Goal: Information Seeking & Learning: Learn about a topic

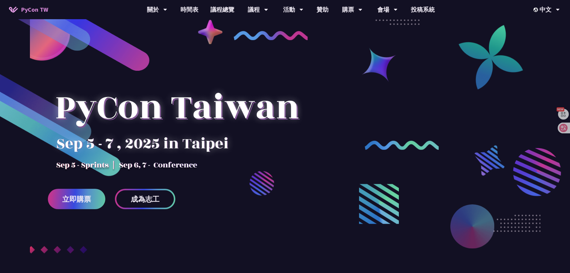
click at [180, 120] on div at bounding box center [177, 118] width 258 height 105
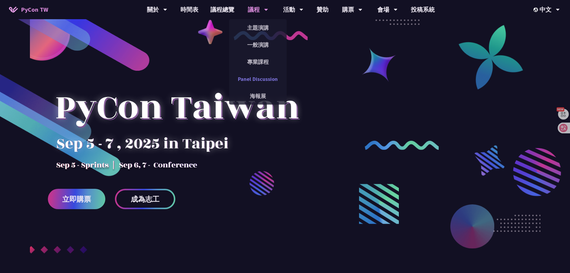
click at [260, 74] on link "Panel Discussion" at bounding box center [257, 79] width 57 height 14
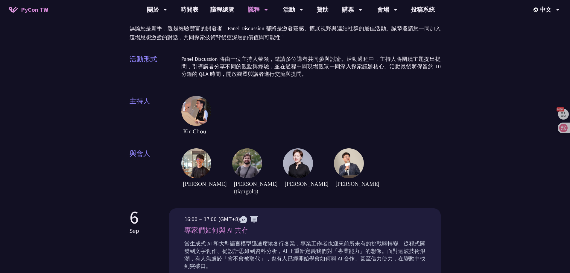
scroll to position [60, 0]
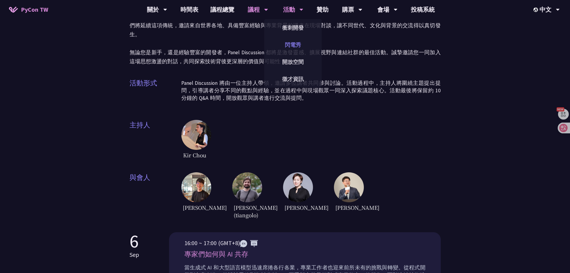
click at [296, 45] on link "閃電秀" at bounding box center [292, 45] width 57 height 14
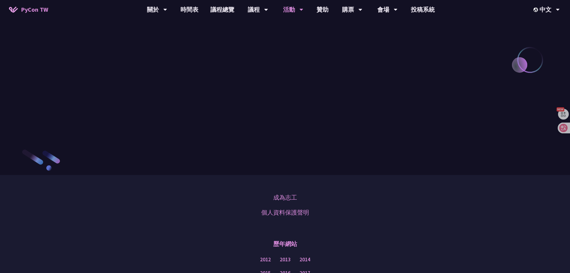
scroll to position [568, 0]
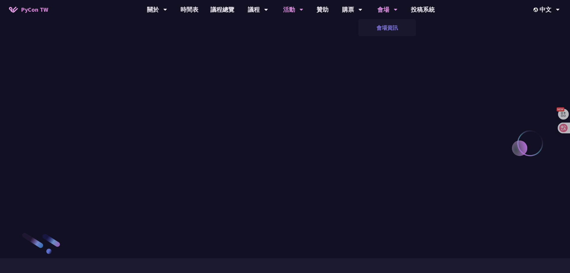
click at [385, 24] on link "會場資訊" at bounding box center [386, 28] width 57 height 14
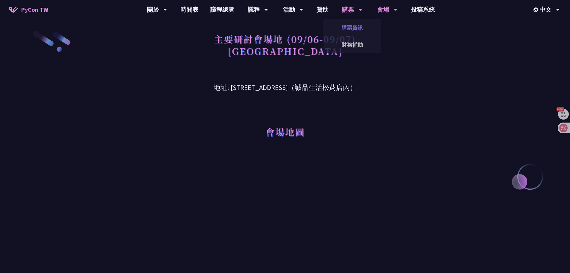
click at [348, 28] on link "購票資訊" at bounding box center [351, 28] width 57 height 14
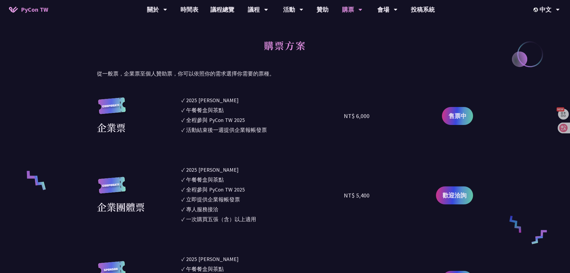
scroll to position [179, 0]
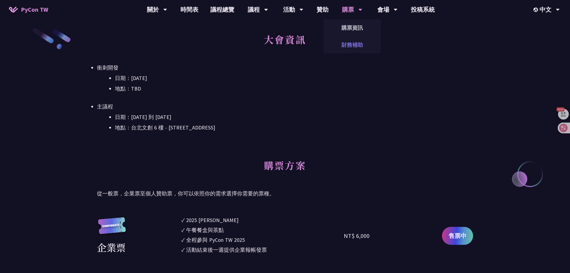
click at [348, 46] on link "財務補助" at bounding box center [351, 45] width 57 height 14
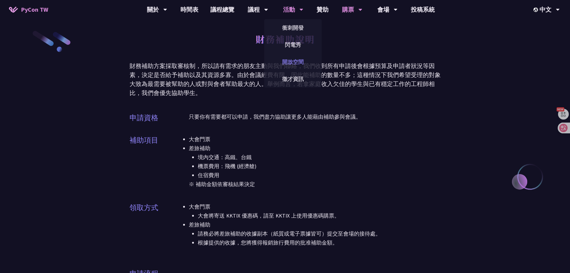
click at [294, 65] on link "開放空間" at bounding box center [292, 62] width 57 height 14
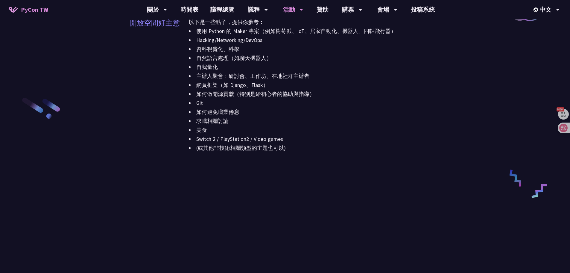
scroll to position [808, 0]
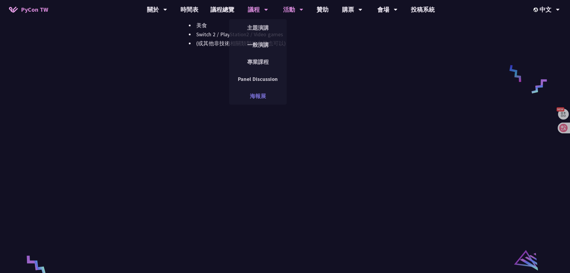
click at [258, 92] on link "海報展" at bounding box center [257, 96] width 57 height 14
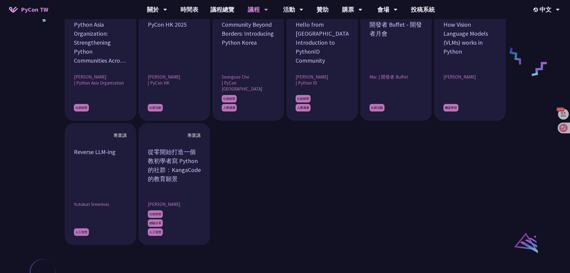
scroll to position [568, 0]
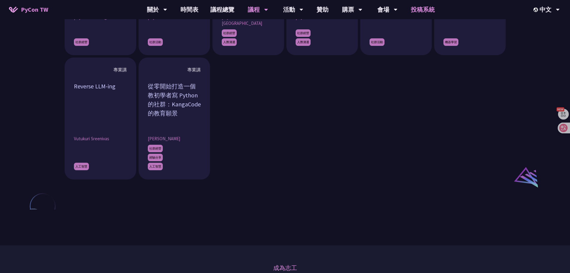
click at [440, 8] on link "投稿系統" at bounding box center [423, 9] width 36 height 19
